Goal: Task Accomplishment & Management: Use online tool/utility

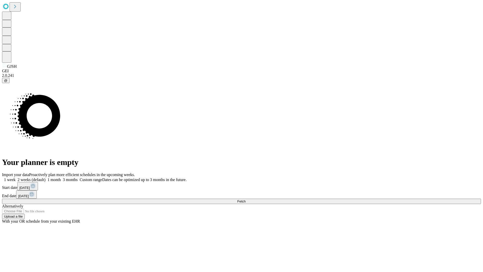
click at [246, 199] on span "Fetch" at bounding box center [241, 201] width 8 height 4
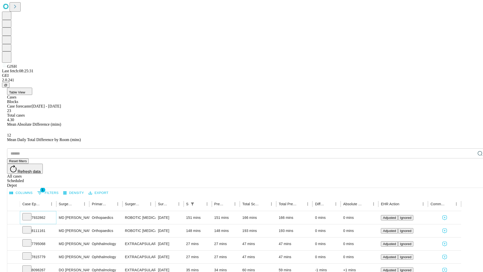
click at [29, 214] on icon at bounding box center [26, 216] width 5 height 5
